Goal: Task Accomplishment & Management: Manage account settings

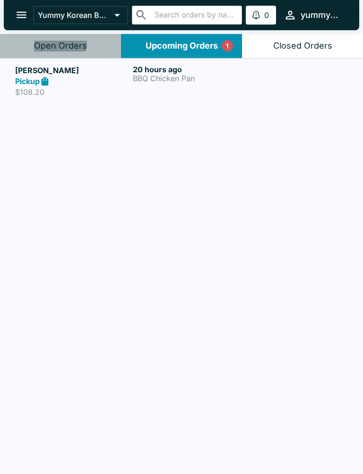
click at [53, 43] on div "Open Orders" at bounding box center [60, 46] width 53 height 11
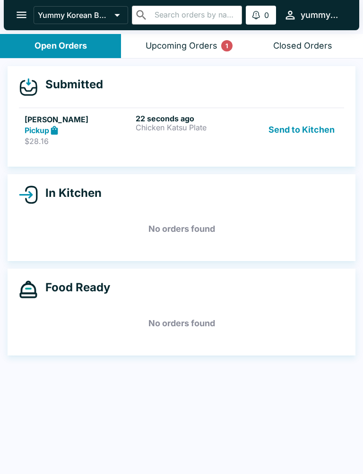
click at [95, 126] on div "Pickup" at bounding box center [78, 130] width 107 height 11
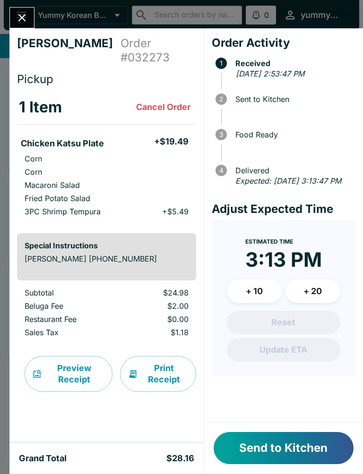
click at [269, 445] on button "Send to Kitchen" at bounding box center [284, 448] width 140 height 32
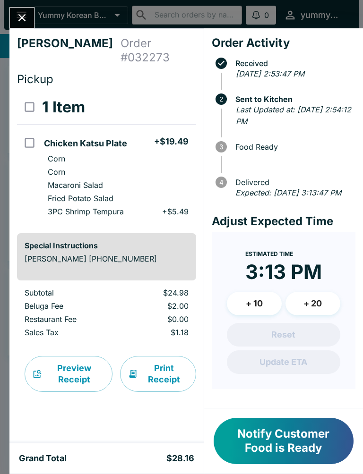
click at [23, 24] on icon "Close" at bounding box center [22, 17] width 13 height 13
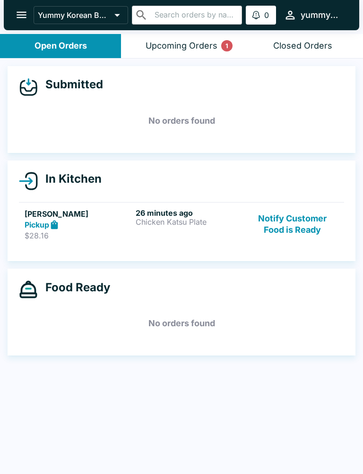
click at [273, 214] on button "Notify Customer Food is Ready" at bounding box center [293, 224] width 92 height 33
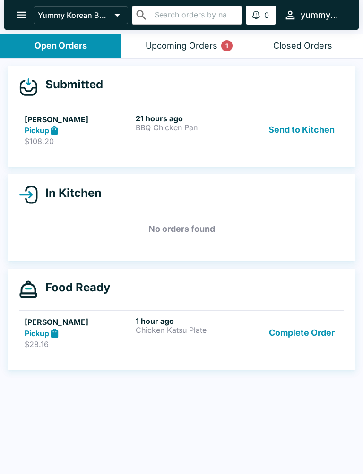
click at [296, 120] on button "Send to Kitchen" at bounding box center [302, 130] width 74 height 33
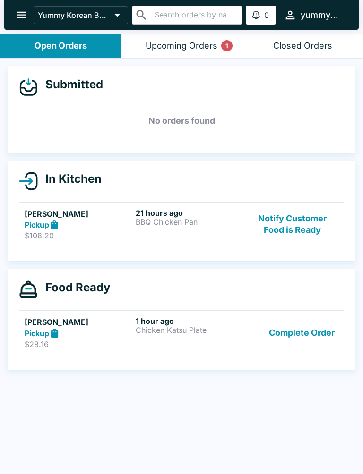
click at [146, 231] on div "21 hours ago BBQ Chicken Pan" at bounding box center [189, 224] width 107 height 33
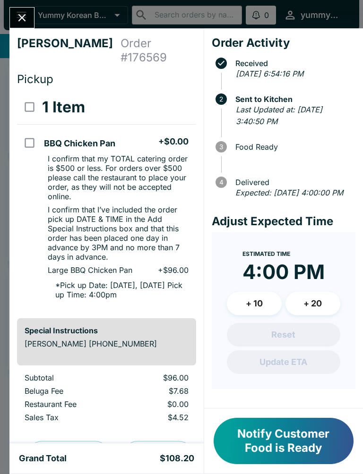
click at [260, 447] on button "Notify Customer Food is Ready" at bounding box center [284, 441] width 140 height 46
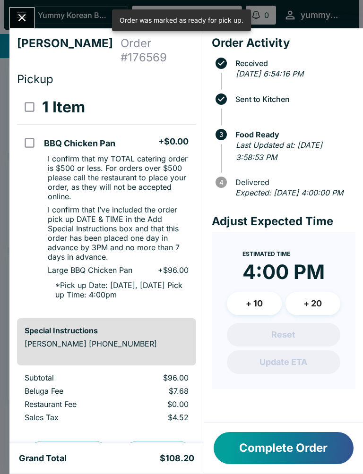
click at [31, 12] on button "Close" at bounding box center [22, 18] width 24 height 20
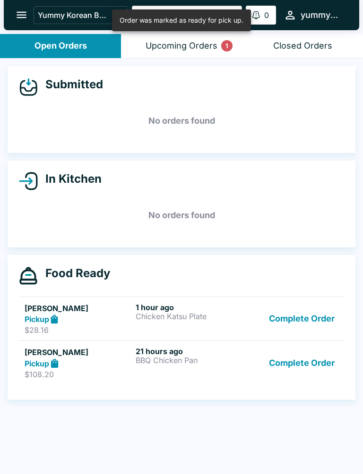
click at [314, 313] on button "Complete Order" at bounding box center [301, 319] width 73 height 33
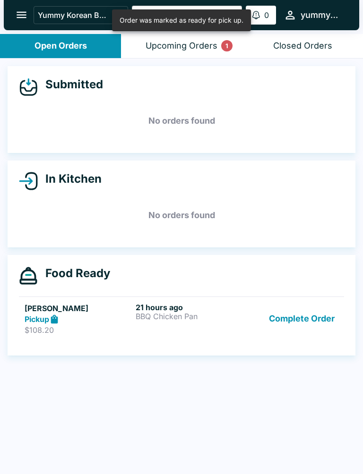
click at [314, 313] on button "Complete Order" at bounding box center [301, 319] width 73 height 33
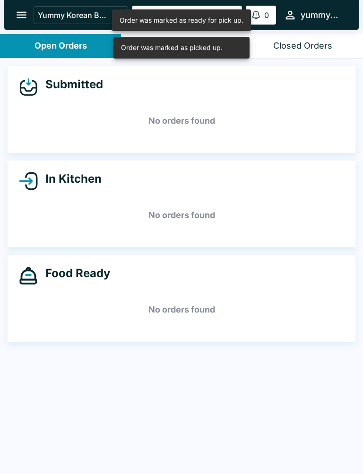
click at [308, 322] on h5 "No orders found" at bounding box center [181, 310] width 325 height 34
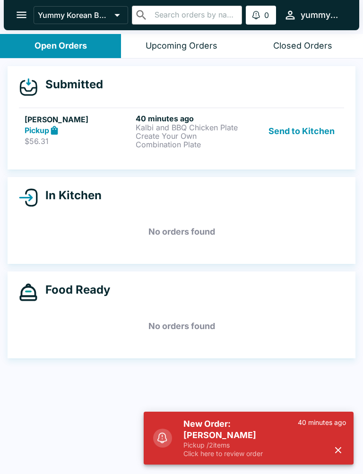
click at [301, 145] on button "Send to Kitchen" at bounding box center [302, 131] width 74 height 35
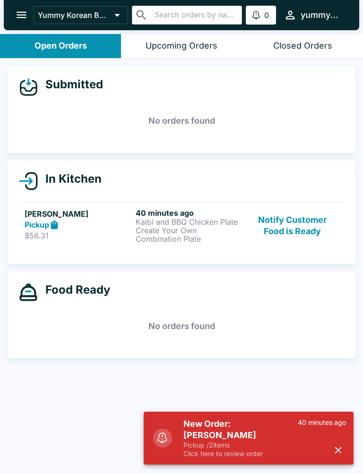
click at [205, 226] on p "Kalbi and BBQ Chicken Plate" at bounding box center [189, 222] width 107 height 9
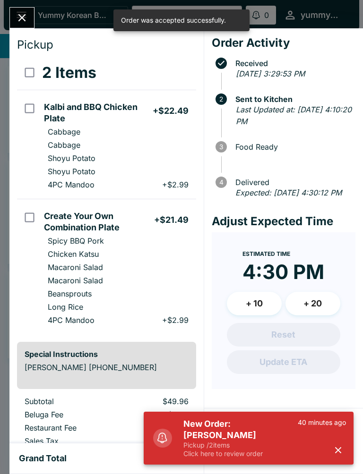
scroll to position [38, 0]
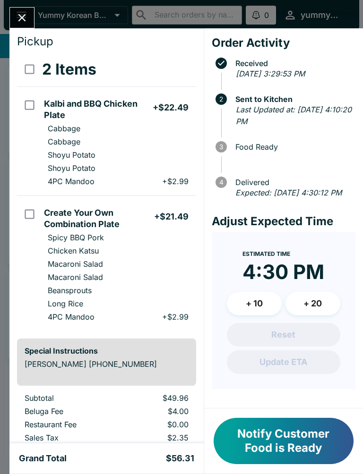
click at [18, 5] on div "[PERSON_NAME] Order # 053939 Pickup 2 Items Kalbi and BBQ Chicken Plate + $22.4…" at bounding box center [181, 237] width 363 height 474
click at [18, 4] on button "open drawer" at bounding box center [21, 15] width 24 height 24
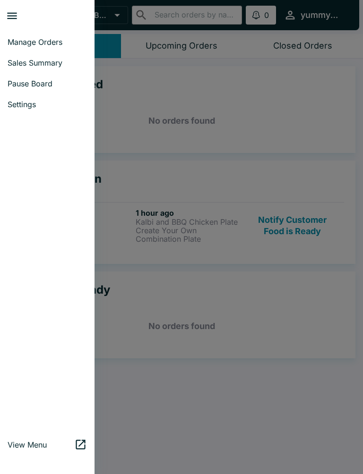
click at [232, 186] on div at bounding box center [181, 237] width 363 height 474
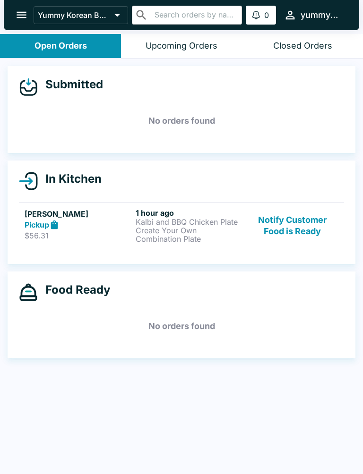
click at [185, 47] on div "Upcoming Orders" at bounding box center [181, 46] width 72 height 11
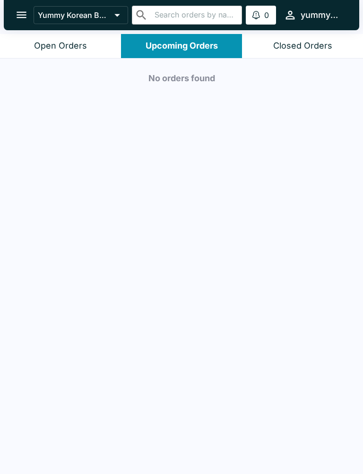
click at [289, 48] on div "Closed Orders" at bounding box center [302, 46] width 59 height 11
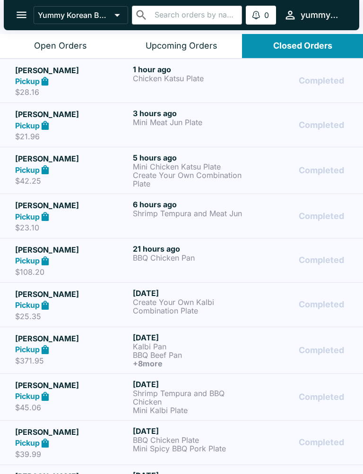
click at [170, 262] on p "BBQ Chicken Pan" at bounding box center [190, 258] width 114 height 9
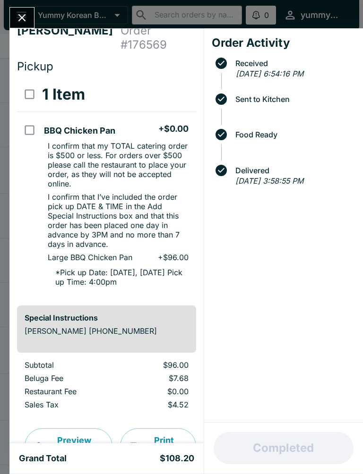
scroll to position [14, 0]
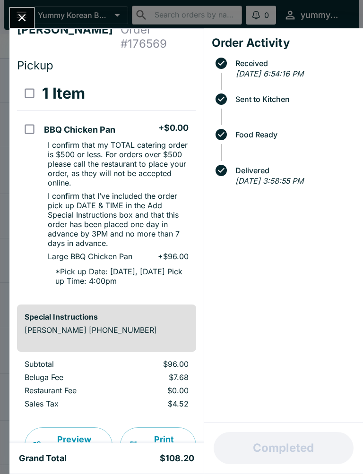
click at [287, 195] on div "Order Activity Received [DATE] 6:54:16 PM Sent to Kitchen Food Ready Delivered …" at bounding box center [283, 225] width 159 height 394
click at [272, 203] on div "Order Activity Received [DATE] 6:54:16 PM Sent to Kitchen Food Ready Delivered …" at bounding box center [283, 225] width 159 height 394
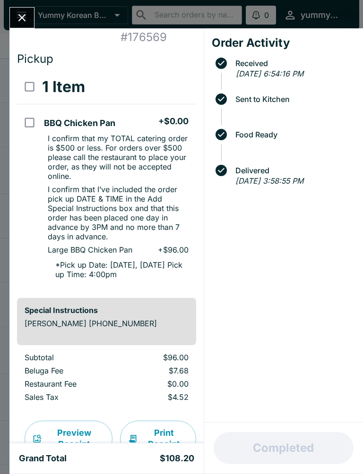
scroll to position [22, 0]
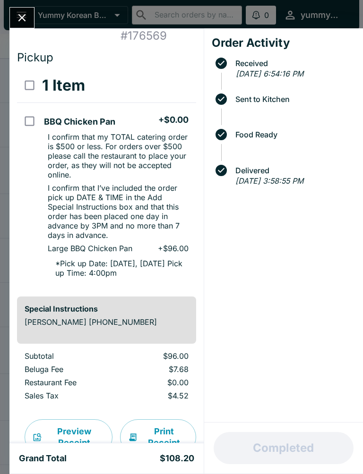
click at [150, 269] on ul "BBQ Chicken Pan + $0.00 I confirm that my TOTAL catering order is $500 or less.…" at bounding box center [117, 196] width 155 height 179
checkbox input "true"
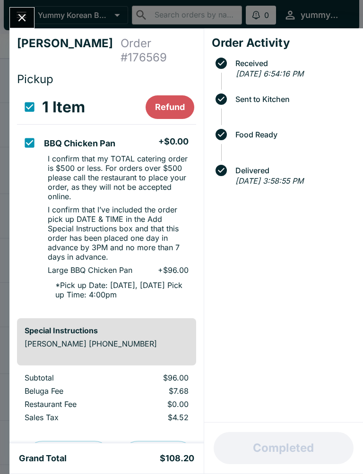
scroll to position [0, 0]
click at [35, 132] on input "orders table" at bounding box center [29, 142] width 21 height 21
checkbox input "false"
click at [17, 49] on h4 "[PERSON_NAME]" at bounding box center [68, 50] width 103 height 28
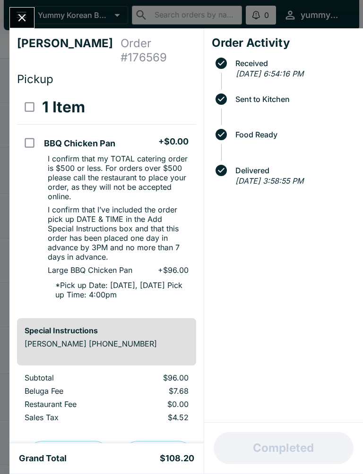
click at [41, 4] on div "[PERSON_NAME] Order # 176569 Pickup 1 Item BBQ Chicken Pan + $0.00 I confirm th…" at bounding box center [181, 237] width 363 height 474
click at [41, 3] on div "Yummy Korean BBQ - Moanalua ​ ​ 0 Alerts yummymoanalua" at bounding box center [181, 15] width 355 height 30
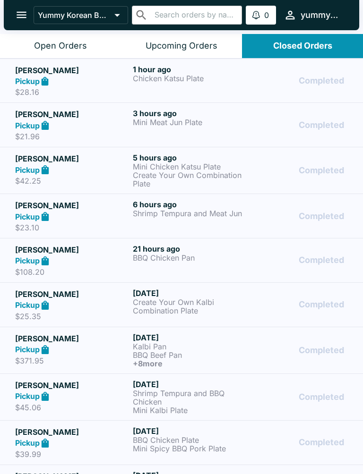
click at [193, 256] on p "BBQ Chicken Pan" at bounding box center [190, 258] width 114 height 9
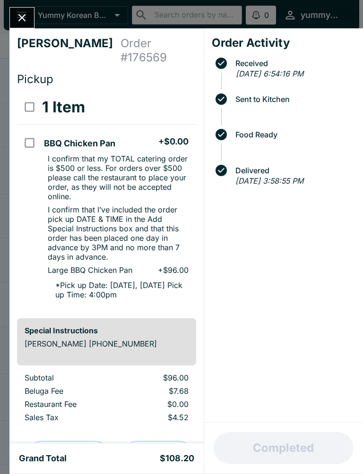
click at [300, 198] on div "Order Activity Received [DATE] 6:54:16 PM Sent to Kitchen Food Ready Delivered …" at bounding box center [283, 225] width 159 height 394
click at [18, 27] on button "Close" at bounding box center [22, 18] width 24 height 20
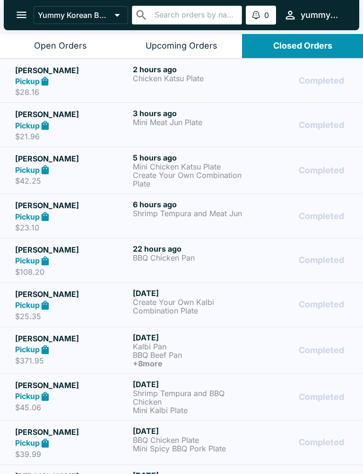
click at [76, 34] on button "Open Orders" at bounding box center [60, 46] width 121 height 24
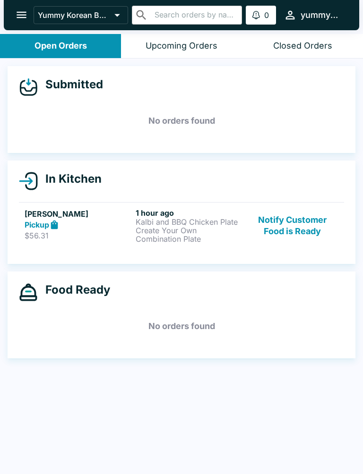
click at [140, 221] on p "Kalbi and BBQ Chicken Plate" at bounding box center [189, 222] width 107 height 9
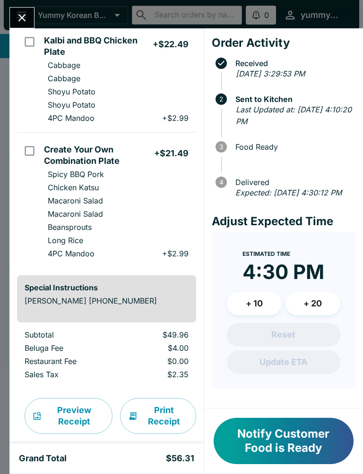
scroll to position [101, 0]
click at [260, 453] on button "Notify Customer Food is Ready" at bounding box center [284, 441] width 140 height 46
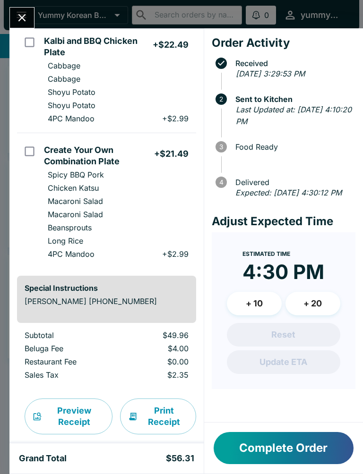
click at [260, 452] on button "Complete Order" at bounding box center [284, 448] width 140 height 32
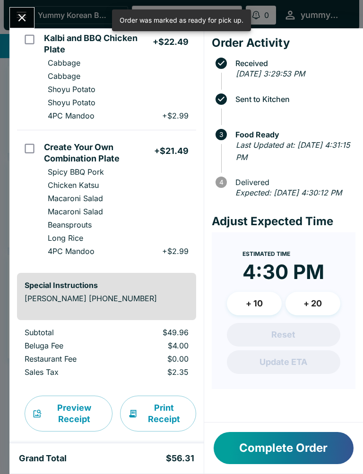
click at [36, 16] on div "[PERSON_NAME] Order # 053939 Pickup 2 Items Kalbi and BBQ Chicken Plate + $22.4…" at bounding box center [181, 237] width 363 height 474
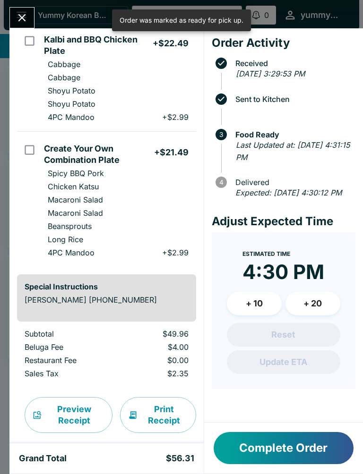
click at [36, 16] on button "Yummy Korean BBQ - Moanalua" at bounding box center [81, 15] width 94 height 18
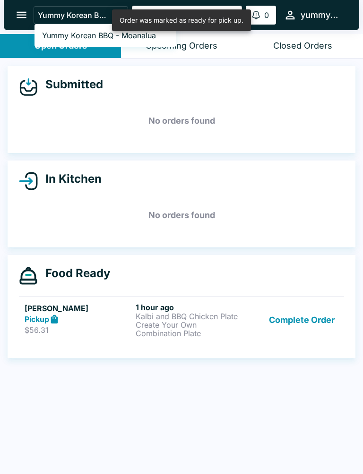
click at [174, 70] on div at bounding box center [181, 237] width 363 height 474
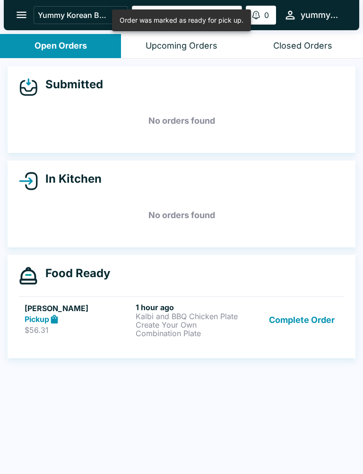
click at [174, 70] on div "Submitted No orders found" at bounding box center [182, 109] width 348 height 87
click at [297, 316] on button "Complete Order" at bounding box center [301, 320] width 73 height 35
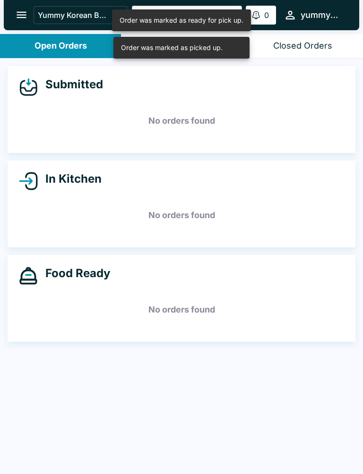
click at [49, 46] on div "Open Orders" at bounding box center [60, 46] width 52 height 11
click at [48, 45] on div "Open Orders" at bounding box center [60, 46] width 52 height 11
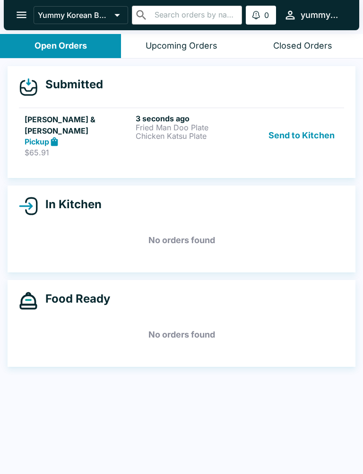
click at [127, 122] on h5 "[PERSON_NAME] & [PERSON_NAME]" at bounding box center [78, 125] width 107 height 23
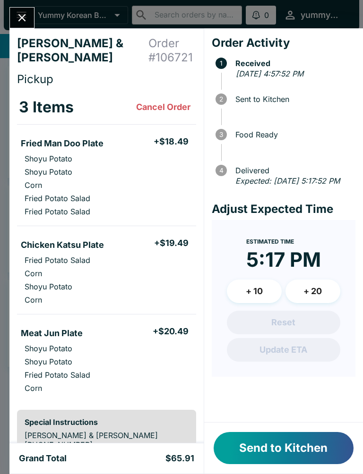
click at [249, 445] on button "Send to Kitchen" at bounding box center [284, 448] width 140 height 32
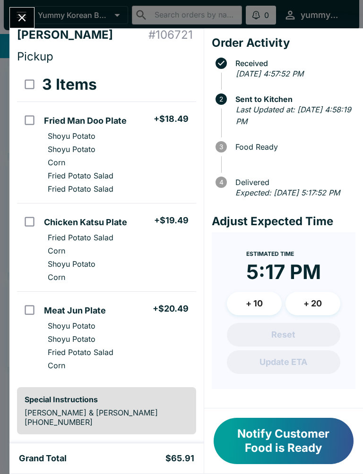
scroll to position [24, 0]
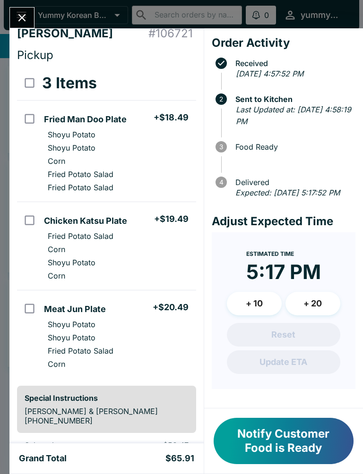
click at [270, 444] on button "Notify Customer Food is Ready" at bounding box center [284, 441] width 140 height 46
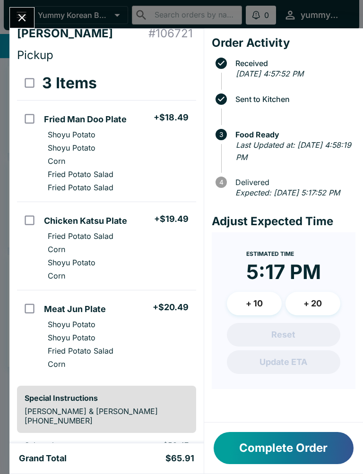
click at [248, 449] on button "Complete Order" at bounding box center [284, 448] width 140 height 32
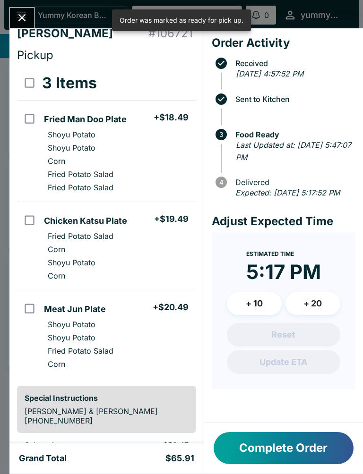
click at [37, 13] on div "[PERSON_NAME] & [PERSON_NAME] Order # 106721 Pickup 3 Items Fried Man Doo Plate…" at bounding box center [181, 237] width 363 height 474
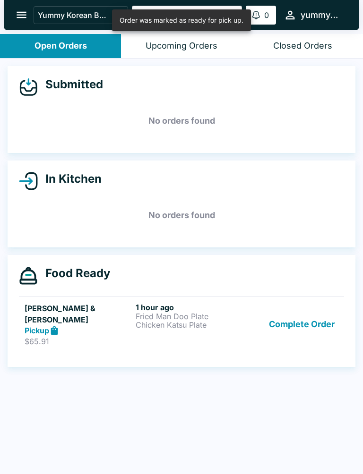
click at [298, 316] on button "Complete Order" at bounding box center [301, 325] width 73 height 44
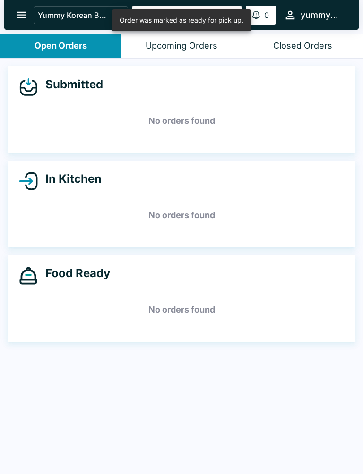
click at [298, 316] on h5 "No orders found" at bounding box center [181, 310] width 325 height 34
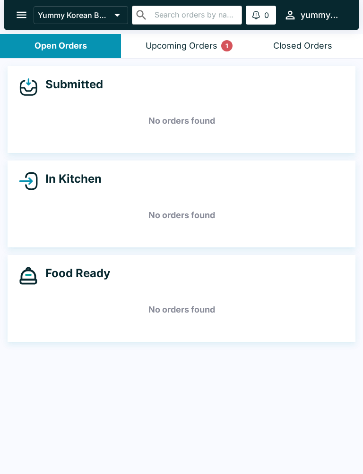
click at [171, 56] on button "Upcoming Orders 1" at bounding box center [181, 46] width 121 height 24
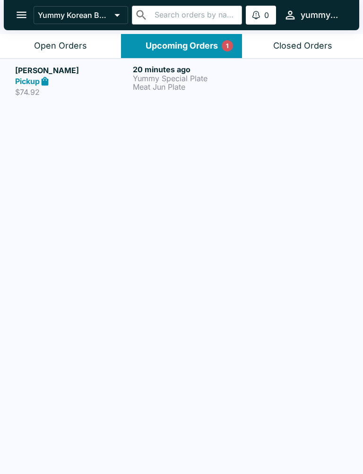
click at [191, 38] on button "Upcoming Orders 1" at bounding box center [181, 46] width 121 height 24
click at [123, 90] on p "$74.92" at bounding box center [72, 91] width 114 height 9
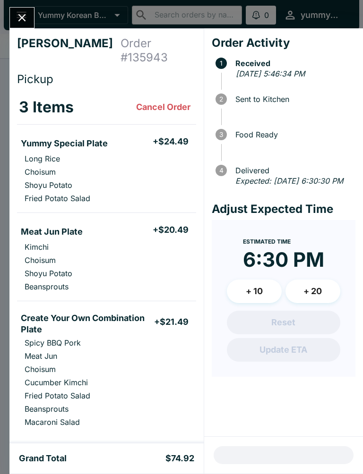
click at [35, 7] on div "[PERSON_NAME] Order # 135943 Pickup 3 Items Cancel Order Yummy Special Plate + …" at bounding box center [181, 237] width 363 height 474
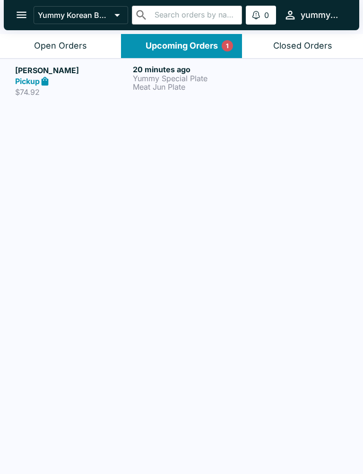
click at [56, 45] on div "Open Orders" at bounding box center [60, 46] width 53 height 11
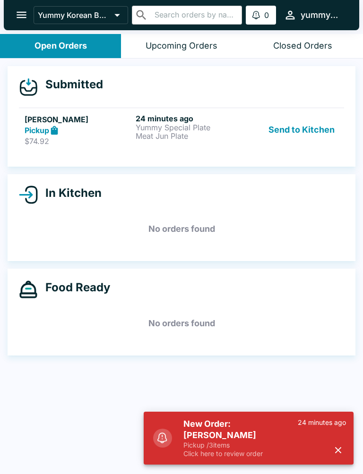
click at [302, 127] on button "Send to Kitchen" at bounding box center [302, 130] width 74 height 33
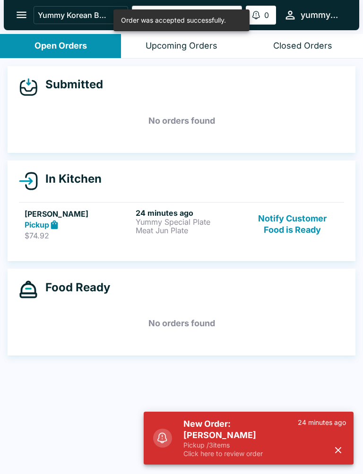
click at [153, 223] on p "Yummy Special Plate" at bounding box center [189, 222] width 107 height 9
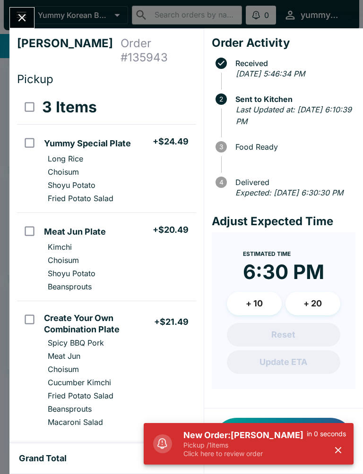
scroll to position [0, 0]
click at [20, 23] on icon "Close" at bounding box center [22, 17] width 13 height 13
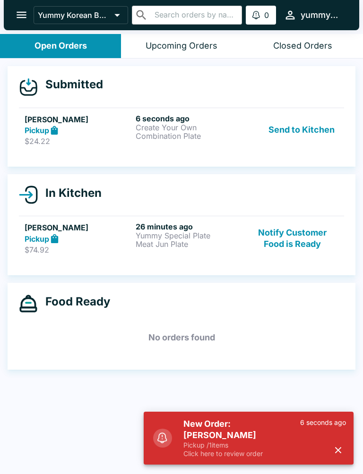
click at [59, 141] on p "$24.22" at bounding box center [78, 141] width 107 height 9
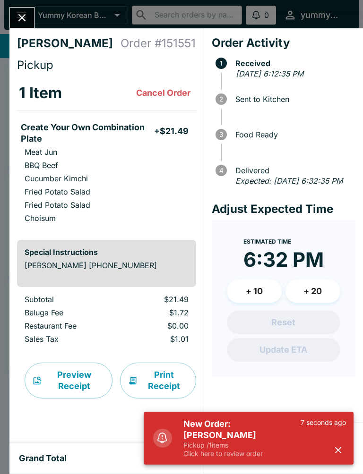
click at [334, 429] on div "New Order: [PERSON_NAME] Pickup / 1 items Click here to review order 7 seconds …" at bounding box center [265, 438] width 170 height 47
click at [351, 448] on div "New Order: [PERSON_NAME] Pickup / 1 items Click here to review order 7 seconds …" at bounding box center [249, 438] width 210 height 53
click at [333, 455] on icon "button" at bounding box center [338, 450] width 11 height 11
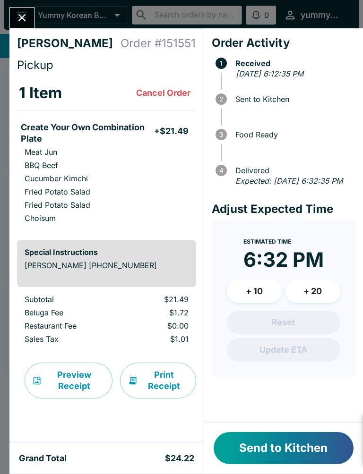
click at [333, 455] on div "New Order: [PERSON_NAME] Pickup / 1 items Click here to review order 11 seconds…" at bounding box center [249, 438] width 210 height 53
click at [328, 457] on button "Send to Kitchen" at bounding box center [284, 448] width 140 height 32
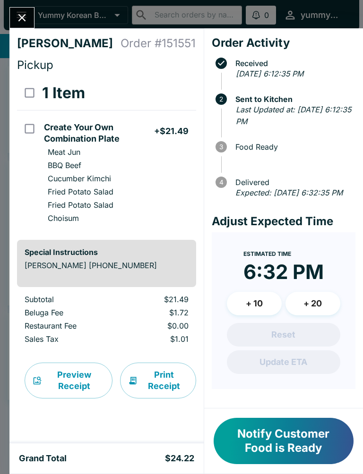
click at [328, 457] on button "Notify Customer Food is Ready" at bounding box center [284, 441] width 140 height 46
click at [19, 31] on div "[PERSON_NAME] Order # 151551 Pickup 1 Item Create Your Own Combination Plate + …" at bounding box center [106, 235] width 194 height 415
click at [21, 15] on icon "Close" at bounding box center [22, 17] width 13 height 13
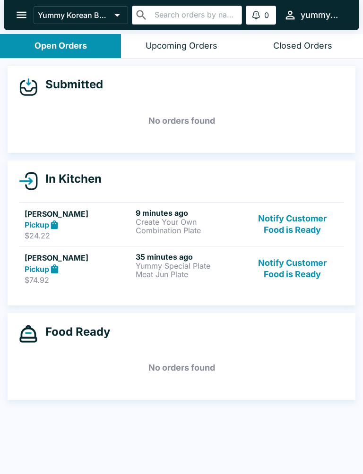
click at [196, 267] on p "Yummy Special Plate" at bounding box center [189, 266] width 107 height 9
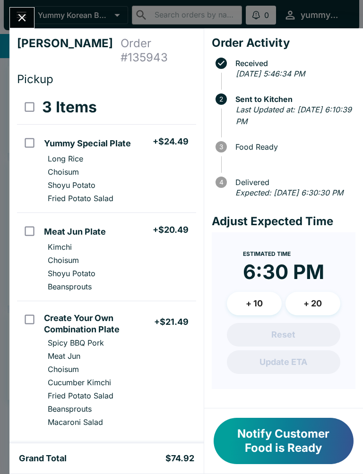
click at [20, 22] on icon "Close" at bounding box center [22, 17] width 13 height 13
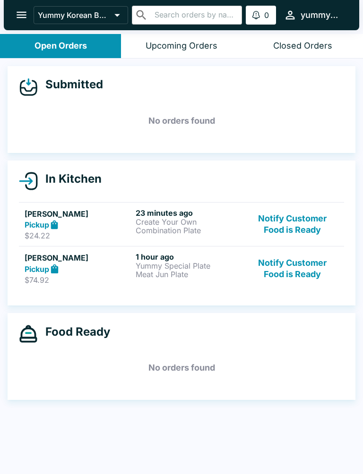
click at [50, 217] on h5 "[PERSON_NAME]" at bounding box center [78, 213] width 107 height 11
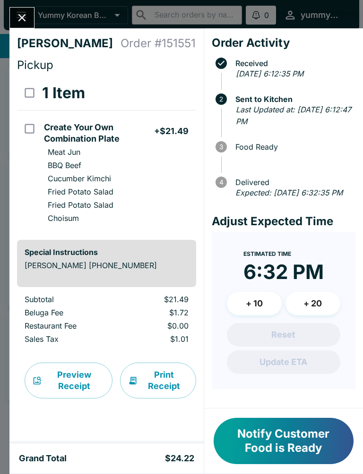
click at [22, 17] on icon "Close" at bounding box center [22, 18] width 8 height 8
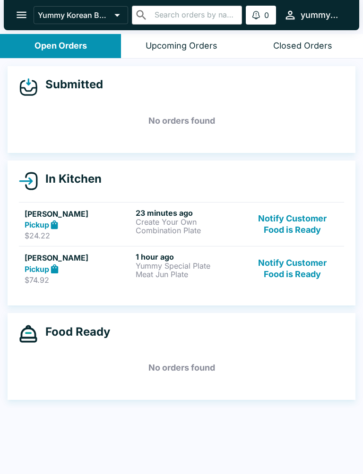
click at [60, 277] on p "$74.92" at bounding box center [78, 279] width 107 height 9
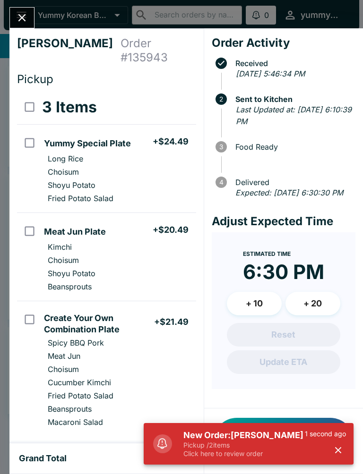
click at [23, 15] on icon "Close" at bounding box center [22, 17] width 13 height 13
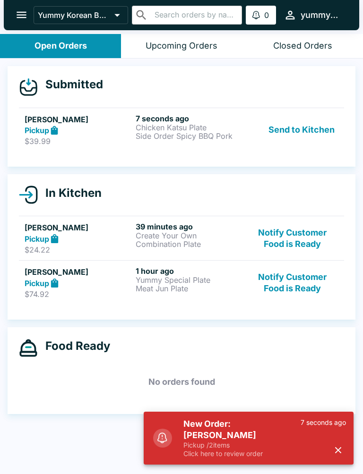
click at [71, 120] on h5 "[PERSON_NAME]" at bounding box center [78, 119] width 107 height 11
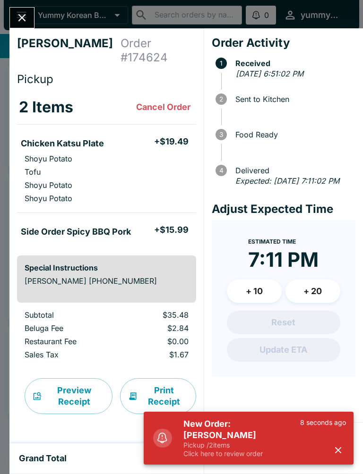
click at [345, 450] on button "button" at bounding box center [338, 451] width 16 height 16
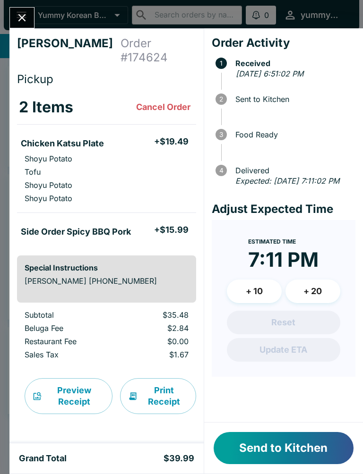
click at [280, 442] on button "Send to Kitchen" at bounding box center [284, 448] width 140 height 32
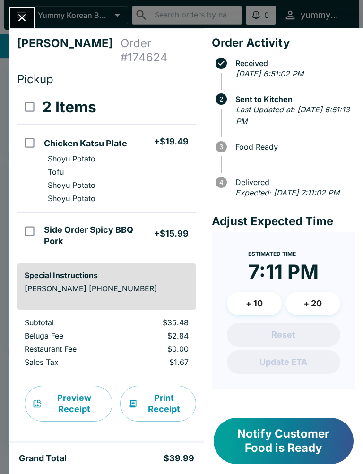
click at [21, 23] on icon "Close" at bounding box center [22, 17] width 13 height 13
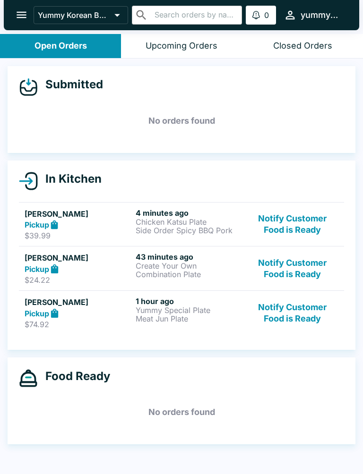
click at [108, 266] on div "Pickup" at bounding box center [78, 269] width 107 height 11
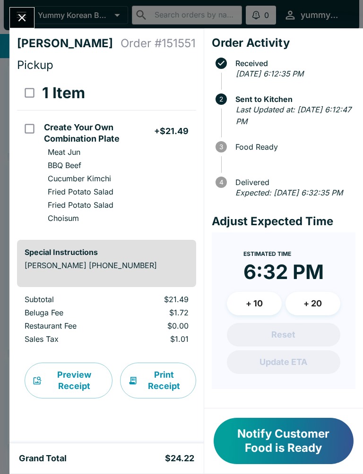
click at [22, 5] on div "[PERSON_NAME] Order # 151551 Pickup 1 Item Create Your Own Combination Plate + …" at bounding box center [181, 237] width 363 height 474
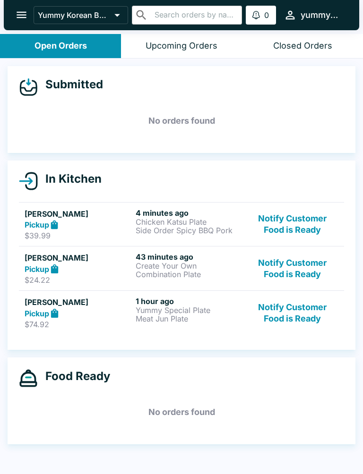
click at [65, 217] on h5 "[PERSON_NAME]" at bounding box center [78, 213] width 107 height 11
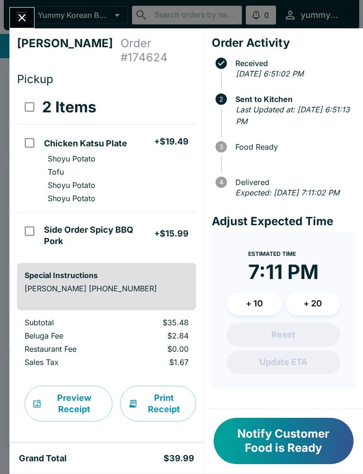
click at [262, 456] on button "Notify Customer Food is Ready" at bounding box center [284, 441] width 140 height 46
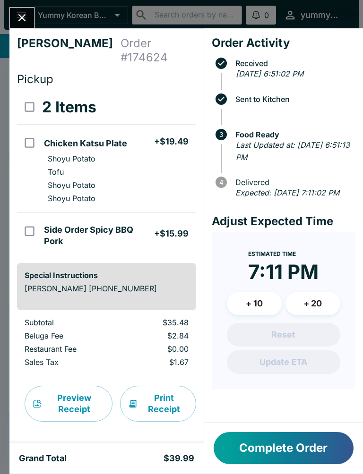
click at [272, 434] on button "Complete Order" at bounding box center [284, 448] width 140 height 32
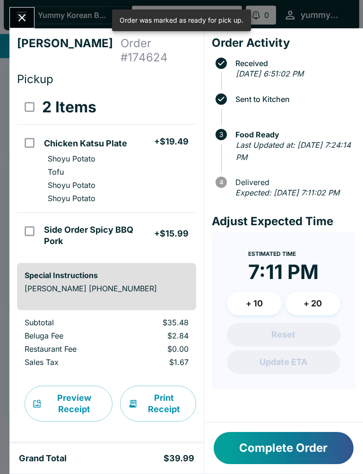
click at [16, 17] on icon "Close" at bounding box center [22, 17] width 13 height 13
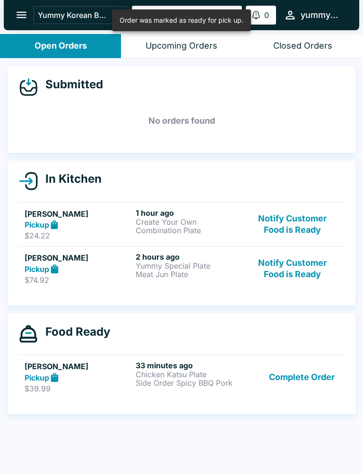
click at [287, 228] on button "Notify Customer Food is Ready" at bounding box center [293, 224] width 92 height 33
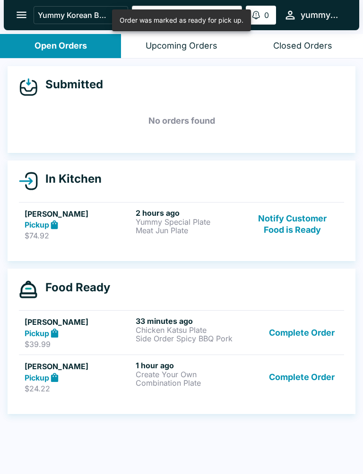
click at [297, 223] on button "Notify Customer Food is Ready" at bounding box center [293, 224] width 92 height 33
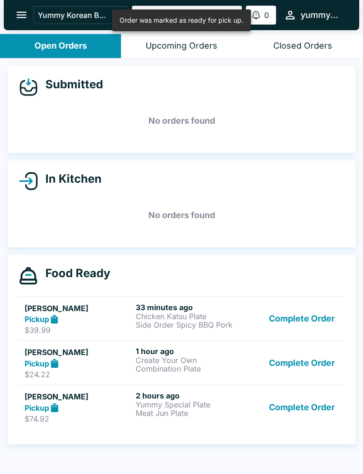
click at [293, 308] on button "Complete Order" at bounding box center [301, 319] width 73 height 33
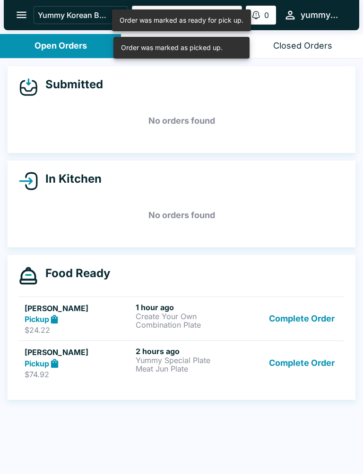
click at [299, 316] on button "Complete Order" at bounding box center [301, 319] width 73 height 33
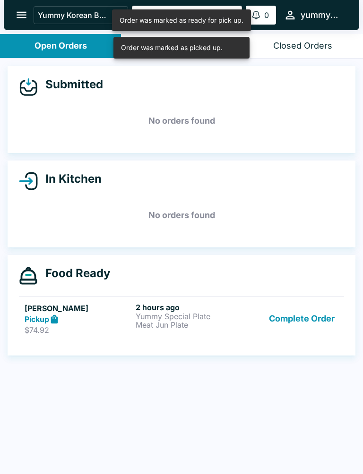
click at [300, 333] on button "Complete Order" at bounding box center [301, 319] width 73 height 33
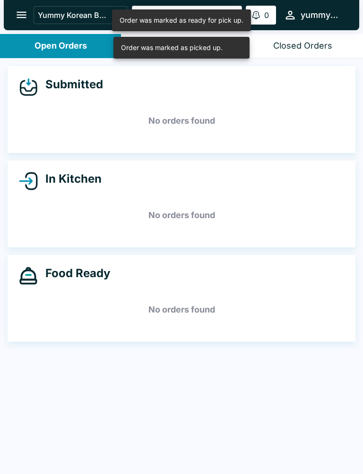
click at [299, 320] on h5 "No orders found" at bounding box center [181, 310] width 325 height 34
